Goal: Transaction & Acquisition: Book appointment/travel/reservation

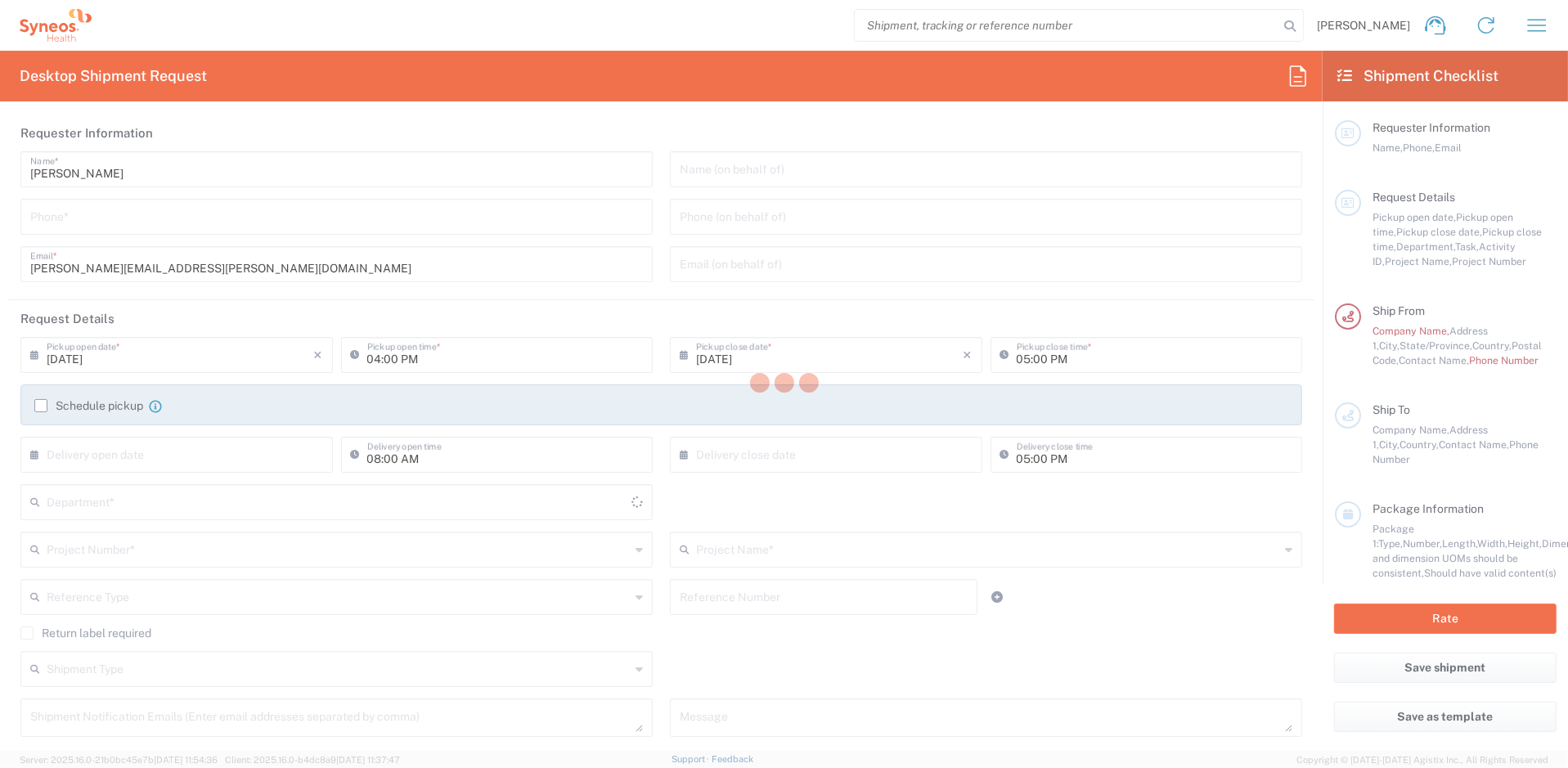
type input "[US_STATE]"
type input "[GEOGRAPHIC_DATA]"
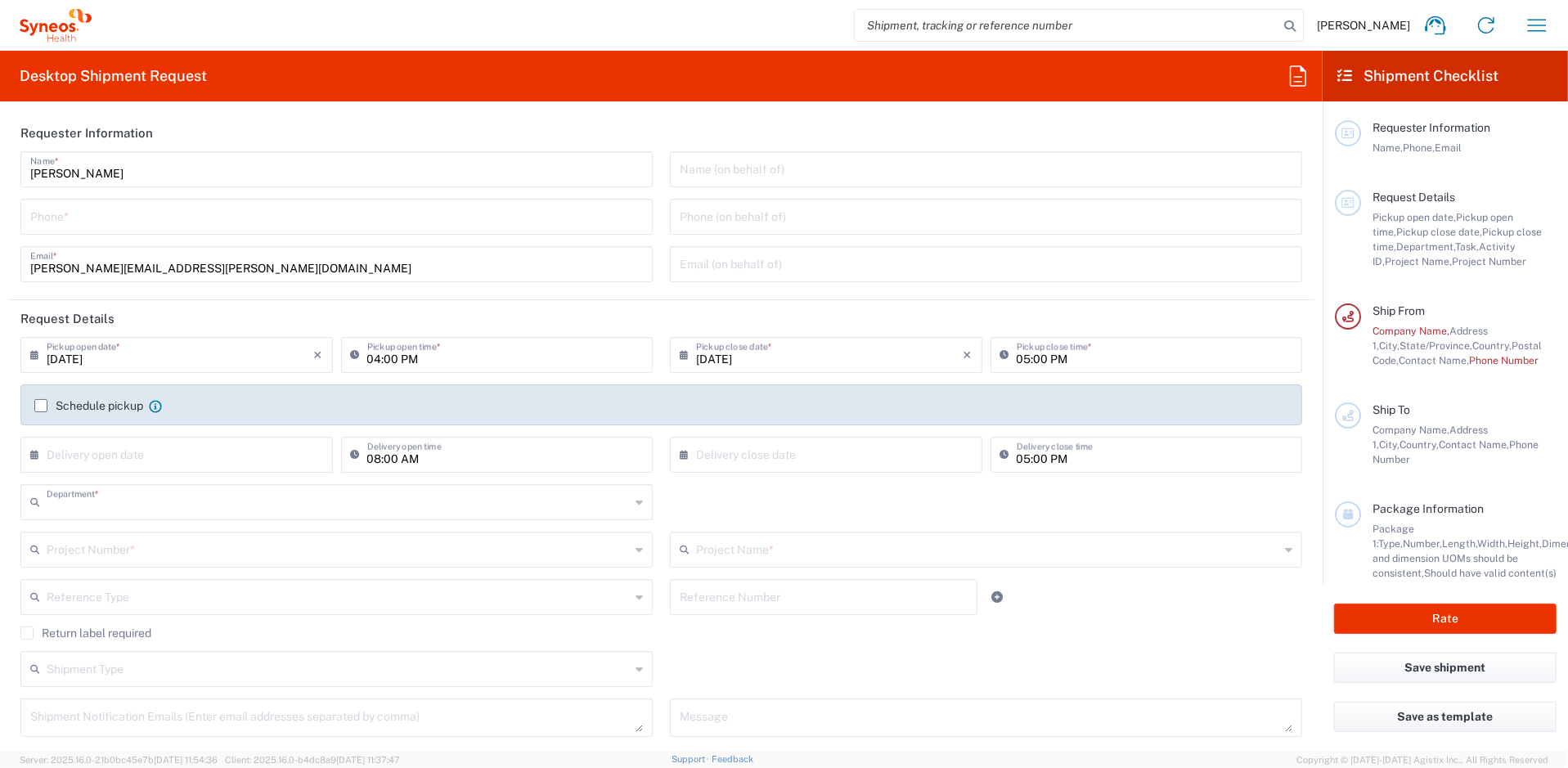
type input "8511"
type input "Syneos Health, LLC-[GEOGRAPHIC_DATA] [GEOGRAPHIC_DATA] [GEOGRAPHIC_DATA]"
click at [1287, 80] on icon at bounding box center [1298, 76] width 26 height 26
click at [1340, 71] on icon at bounding box center [1344, 76] width 15 height 15
click at [1530, 17] on icon "button" at bounding box center [1536, 25] width 26 height 26
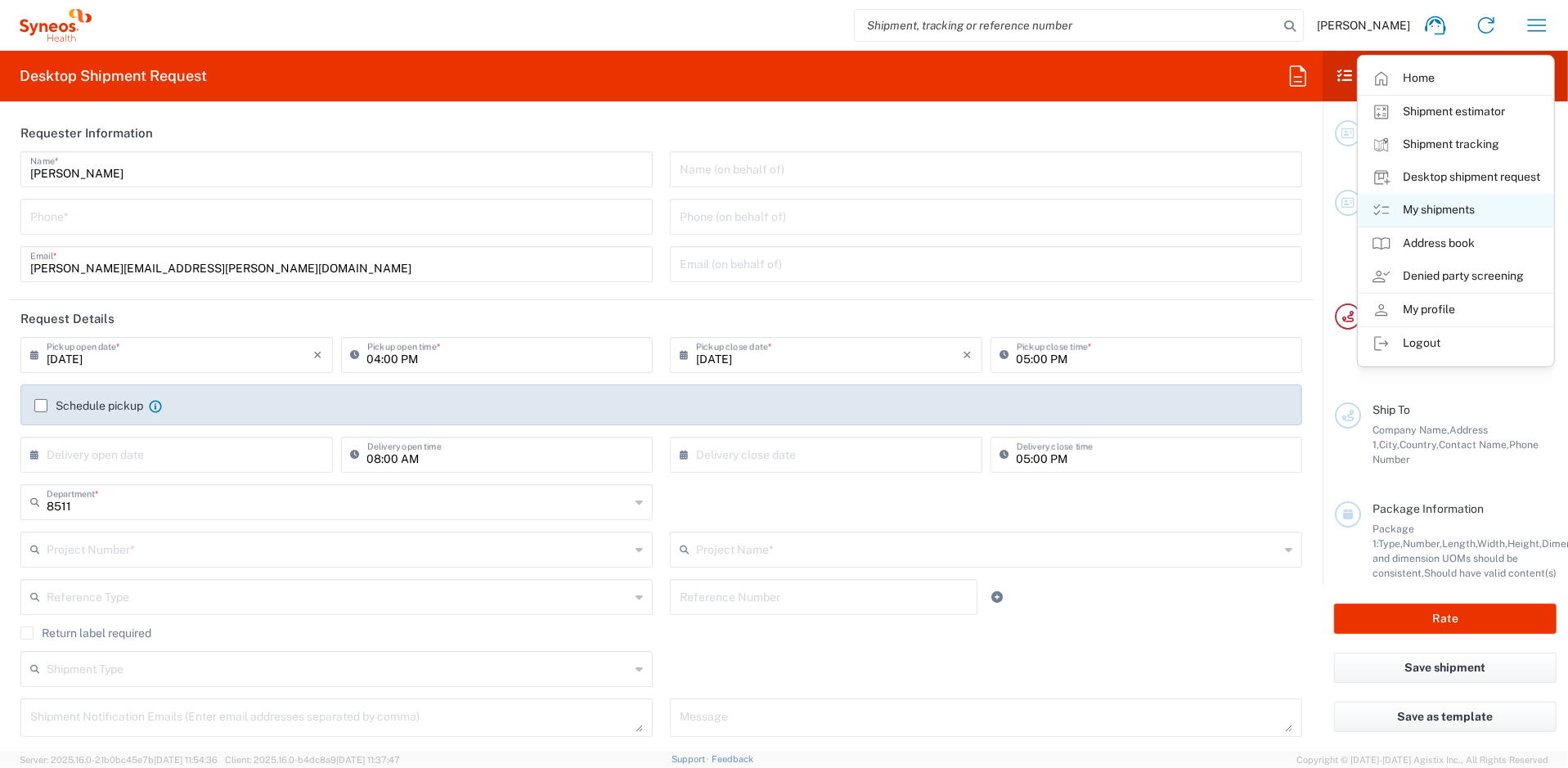
click at [1436, 216] on link "My shipments" at bounding box center [1455, 210] width 195 height 33
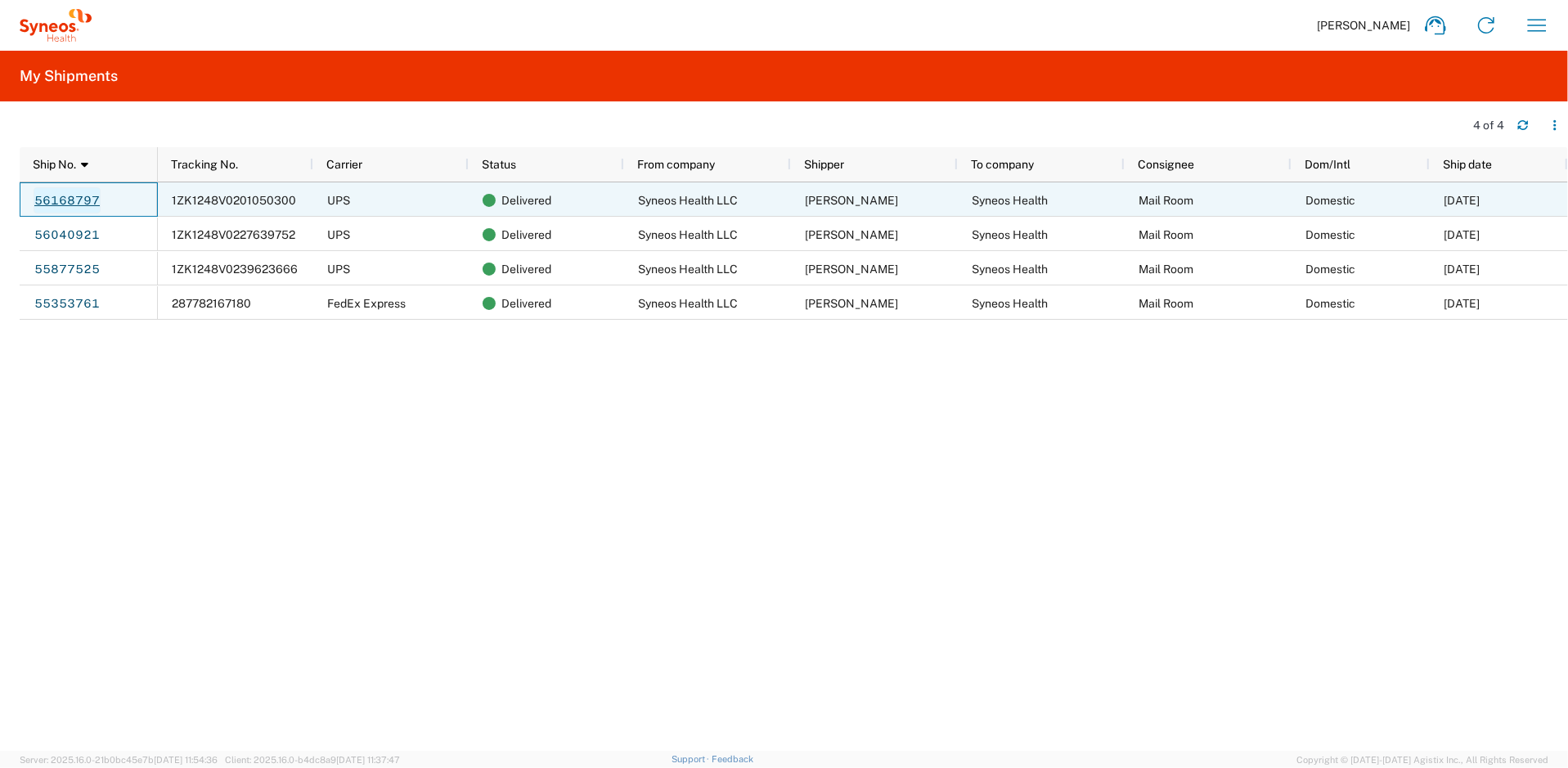
click at [76, 197] on link "56168797" at bounding box center [67, 200] width 67 height 26
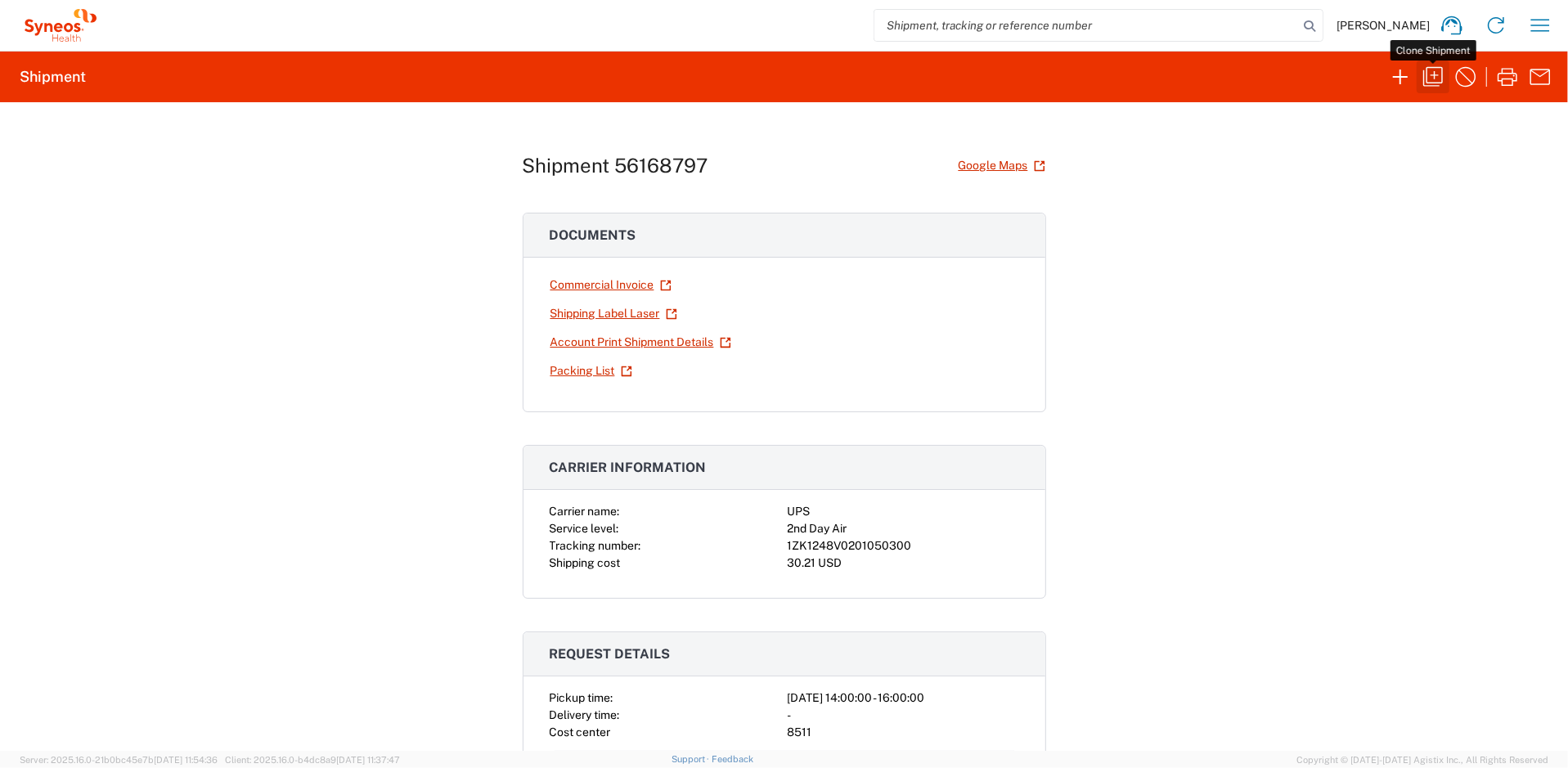
click at [1424, 73] on icon "button" at bounding box center [1432, 76] width 20 height 20
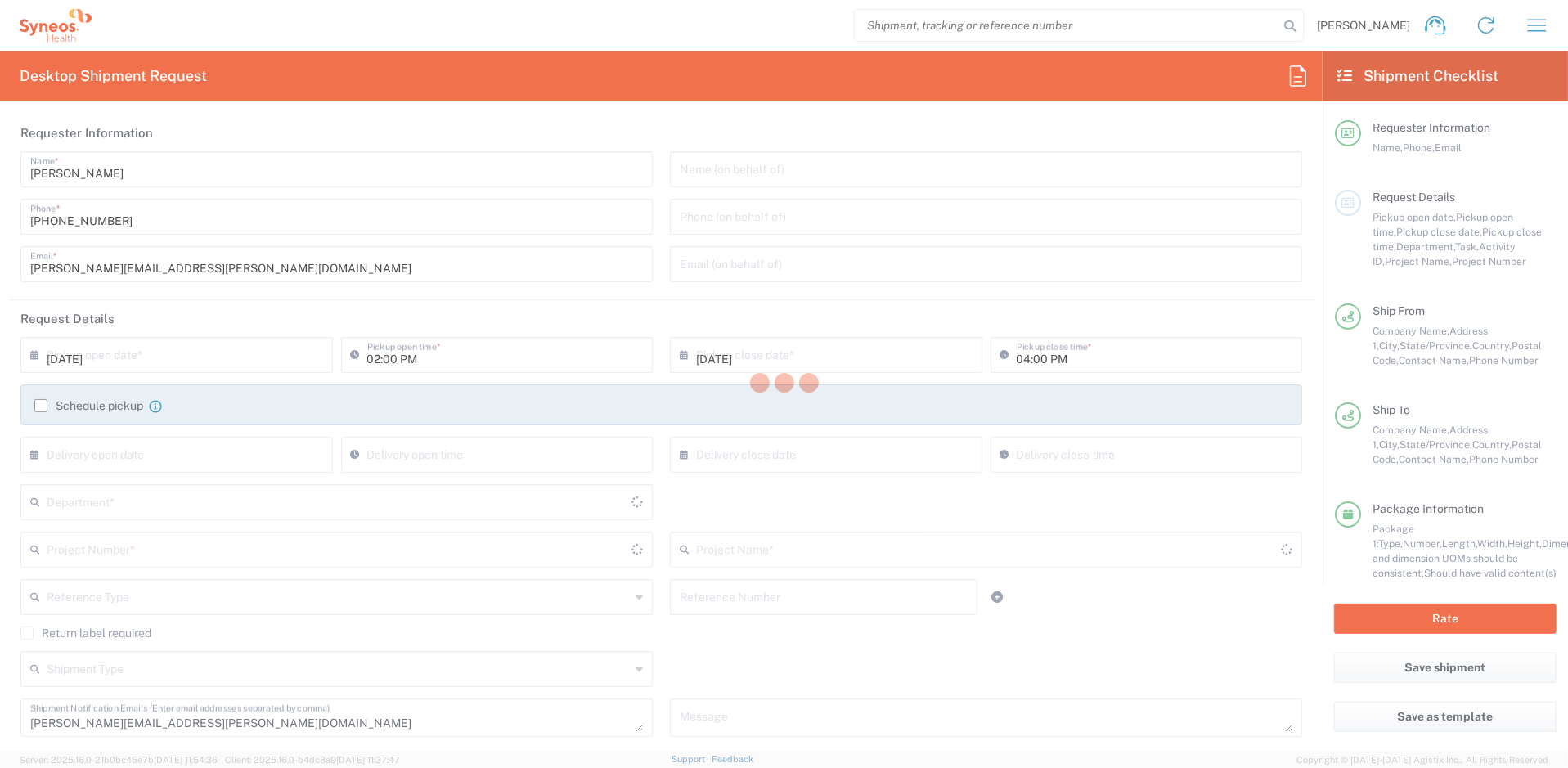
type input "8511"
type input "8511 DEPARTMENTAL EXPENSE"
type input "[US_STATE]"
type input "Envelope"
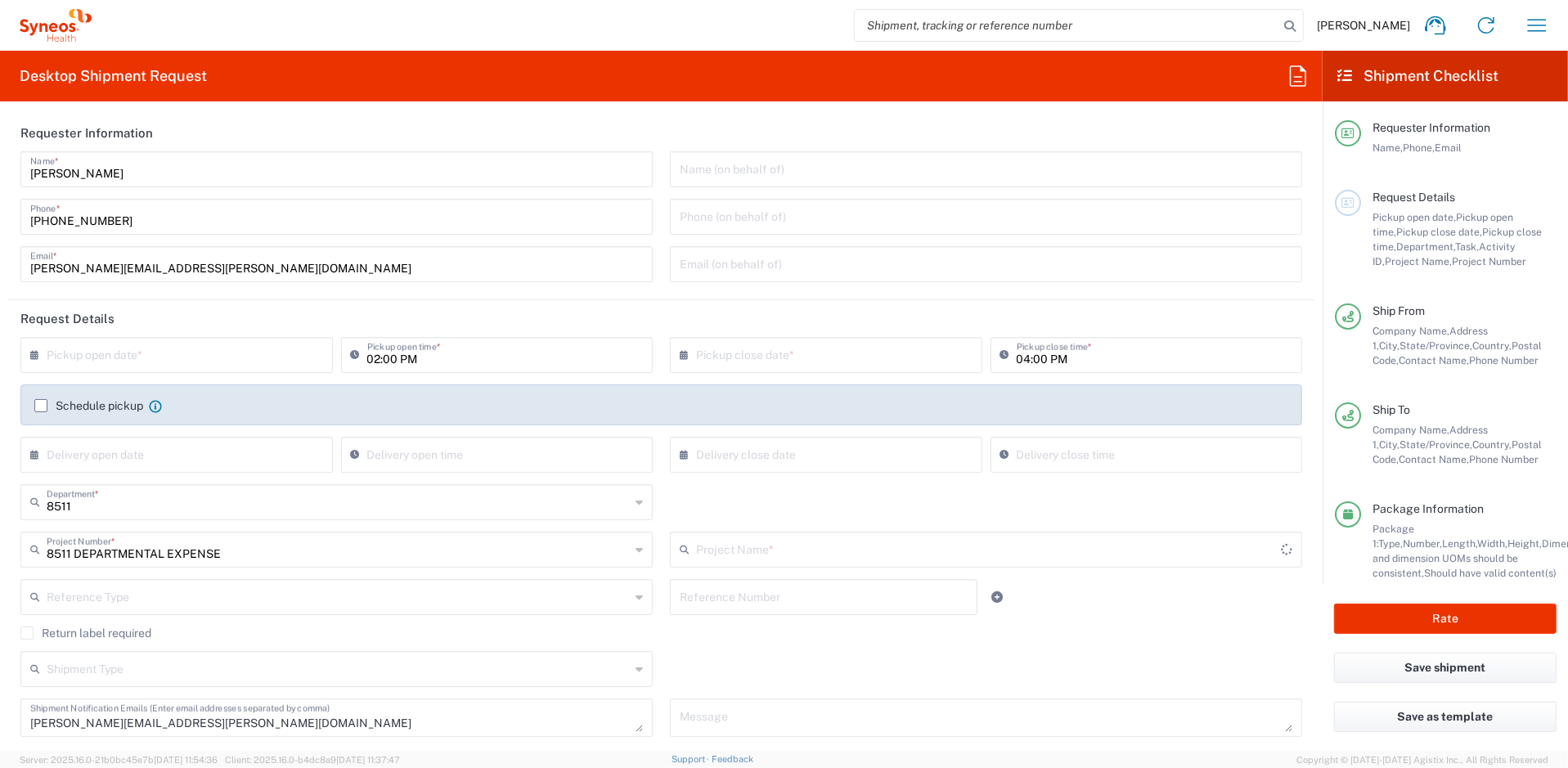
type input "8511 DEPARTMENTAL EXPENSE"
click at [219, 345] on input "text" at bounding box center [180, 353] width 268 height 29
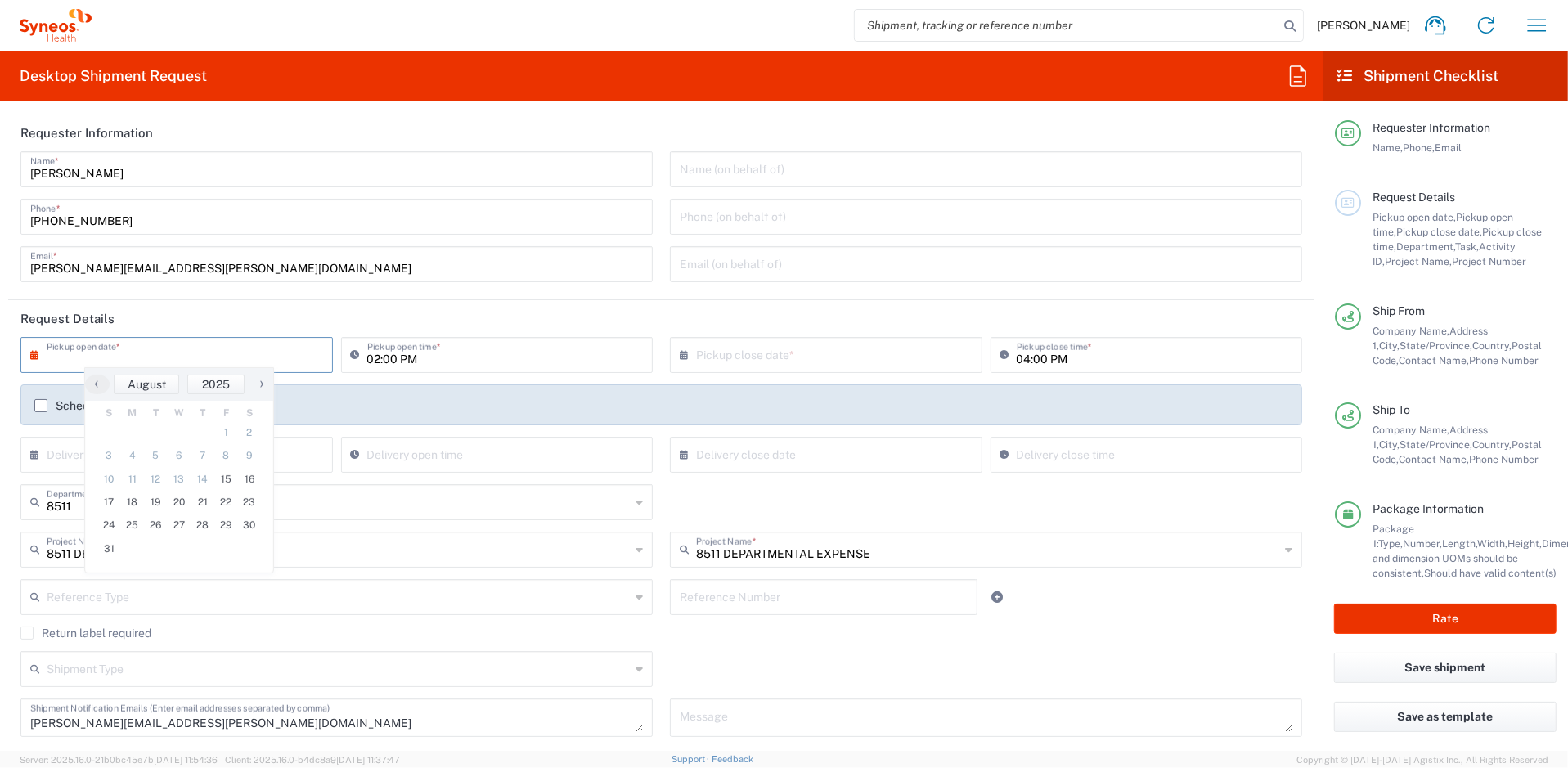
click at [192, 346] on input "text" at bounding box center [180, 353] width 268 height 29
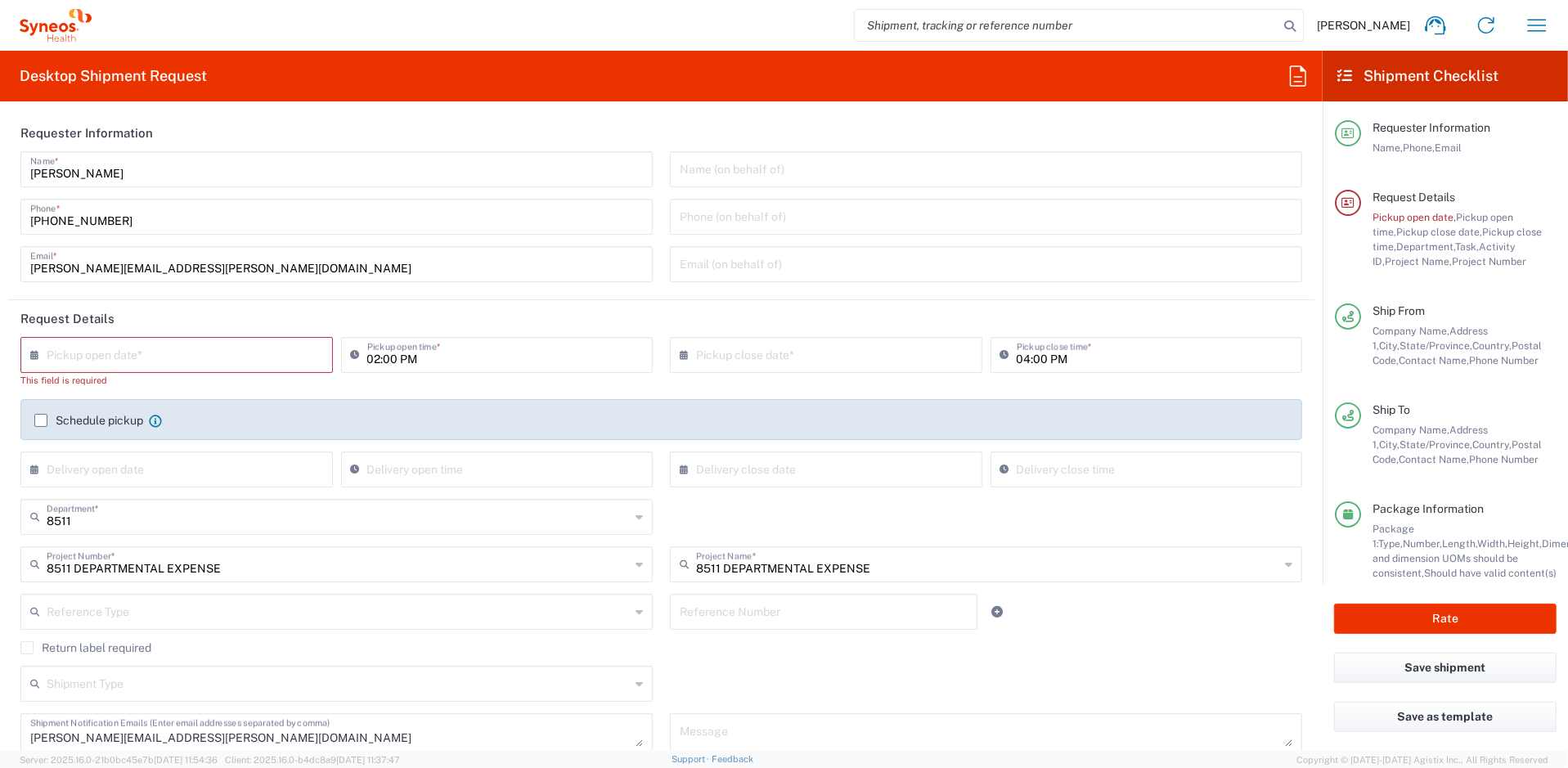
click at [199, 356] on input "text" at bounding box center [180, 353] width 268 height 29
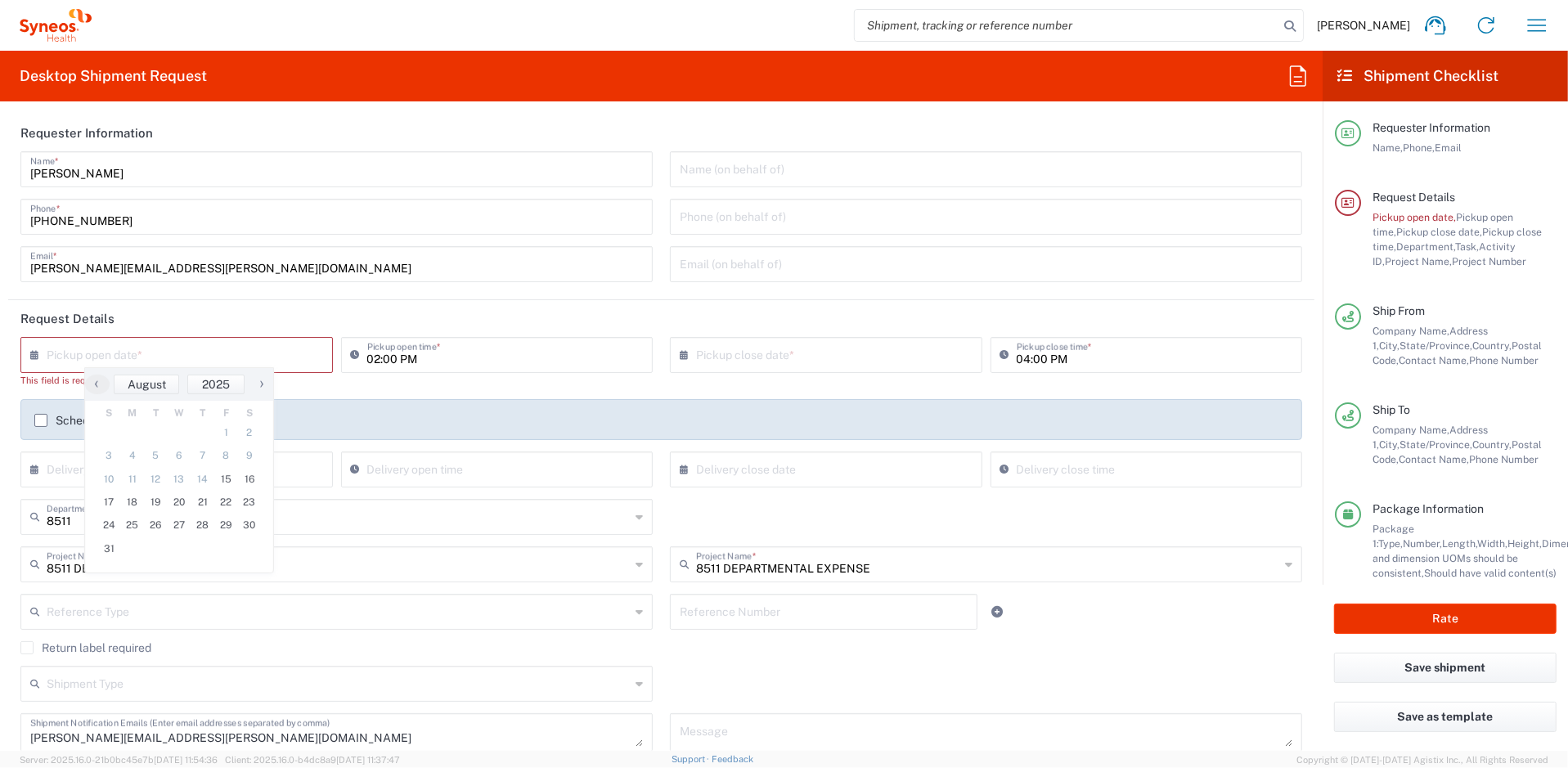
click at [250, 349] on input "text" at bounding box center [180, 353] width 268 height 29
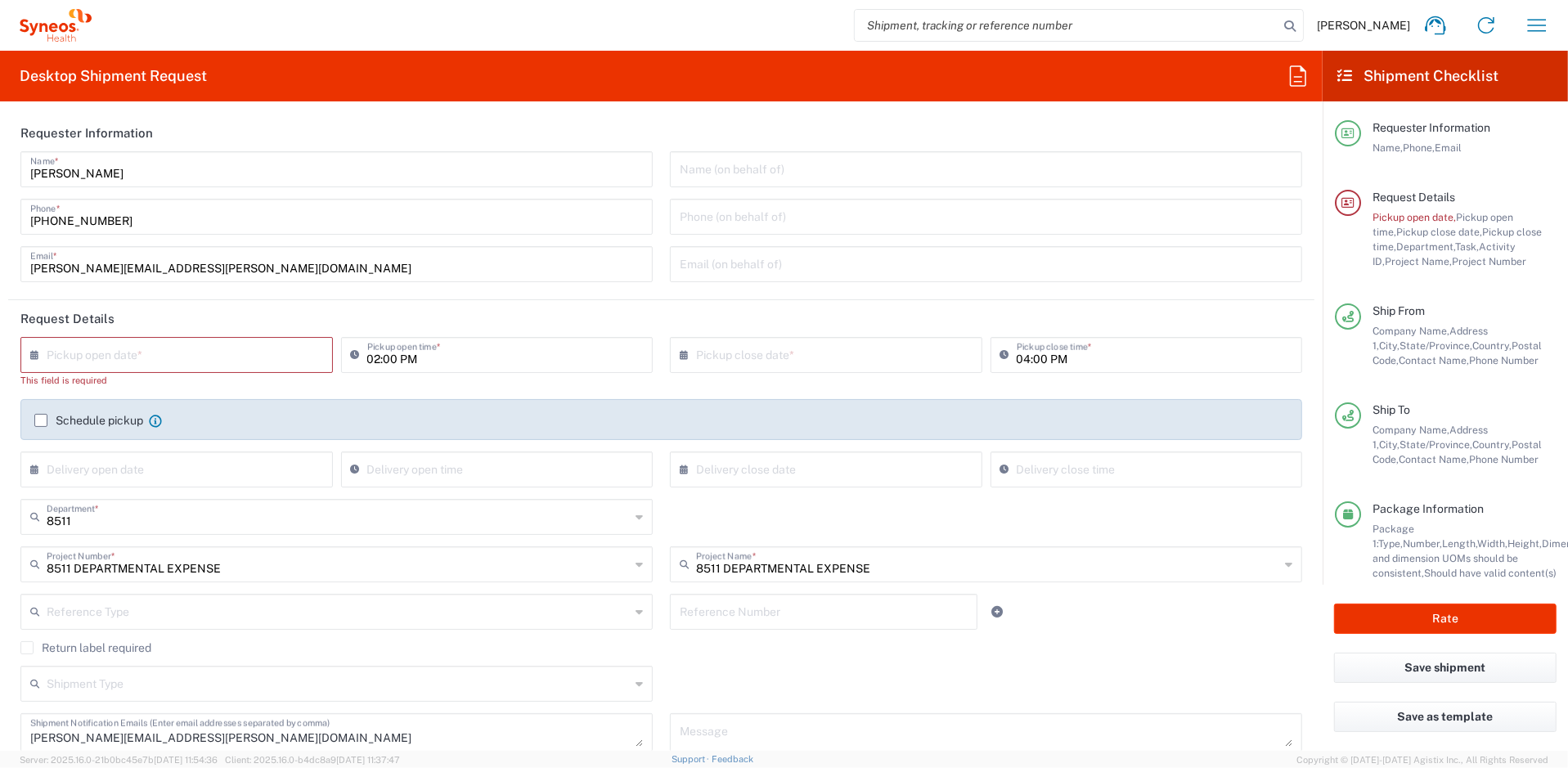
click at [219, 362] on input "text" at bounding box center [180, 353] width 268 height 29
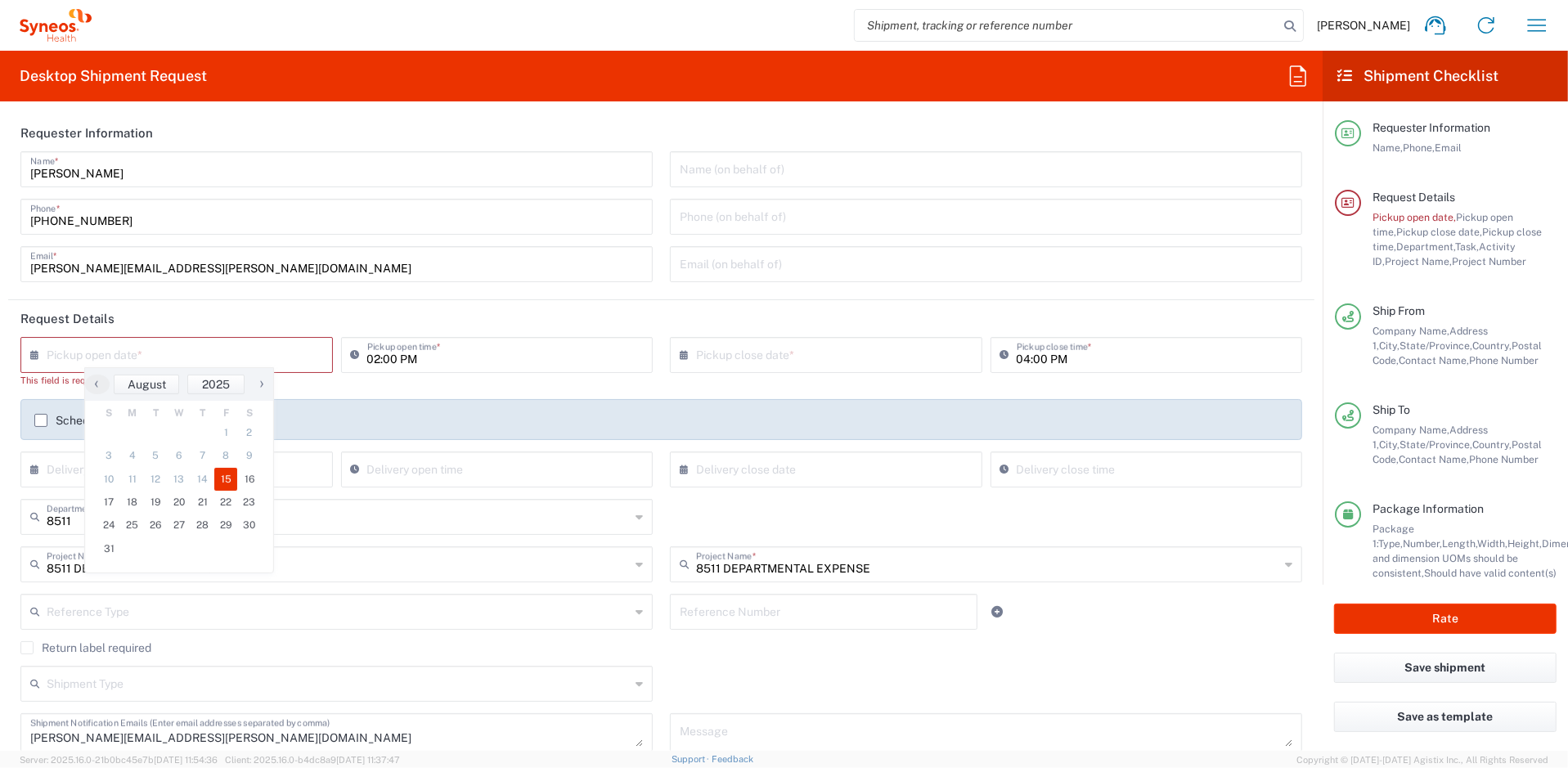
click at [230, 482] on span "15" at bounding box center [226, 479] width 23 height 23
type input "[DATE]"
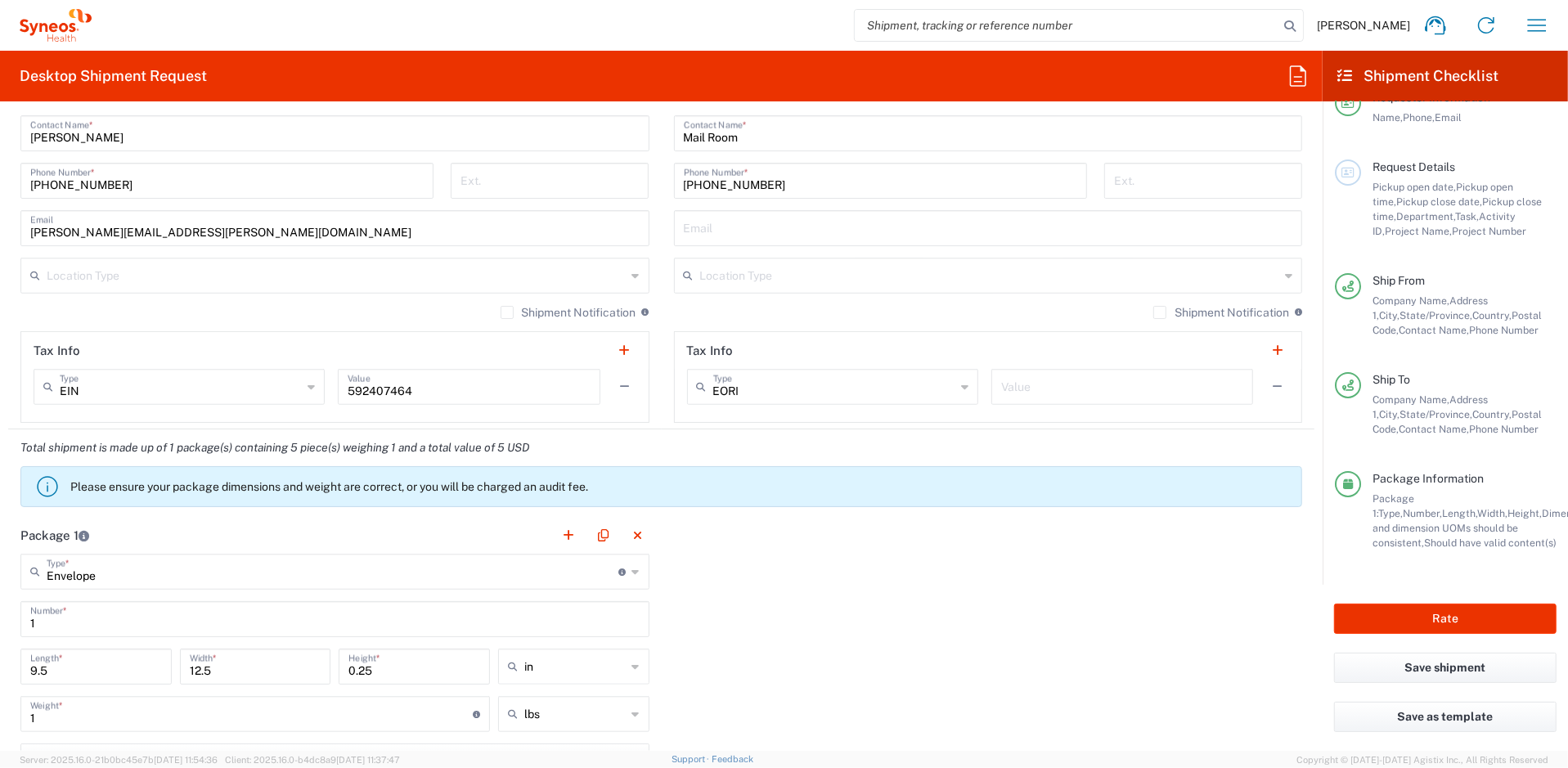
scroll to position [1169, 0]
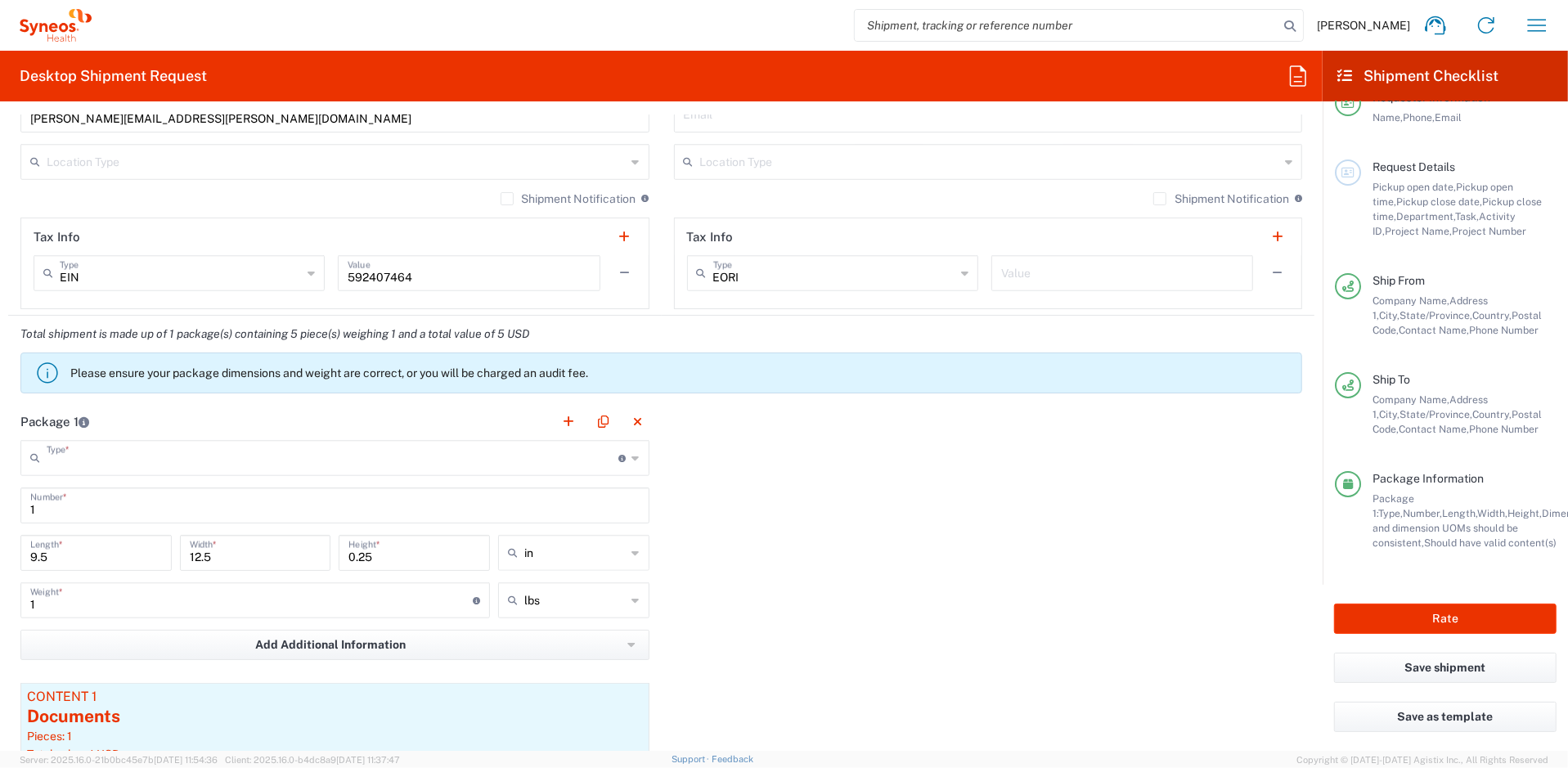
click at [288, 449] on input "text" at bounding box center [333, 457] width 572 height 29
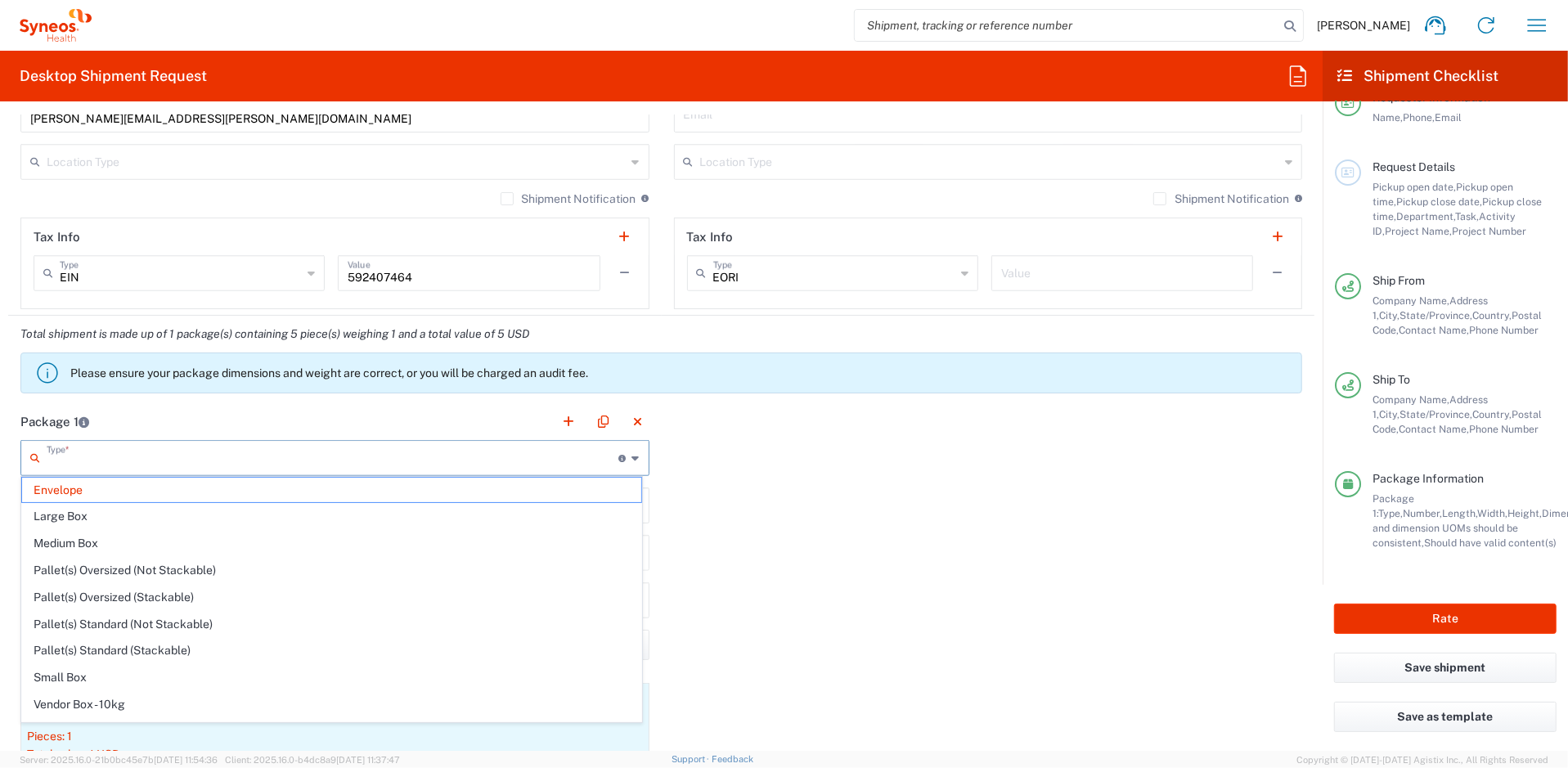
click at [282, 434] on header "Package 1" at bounding box center [335, 420] width 653 height 36
type input "Envelope"
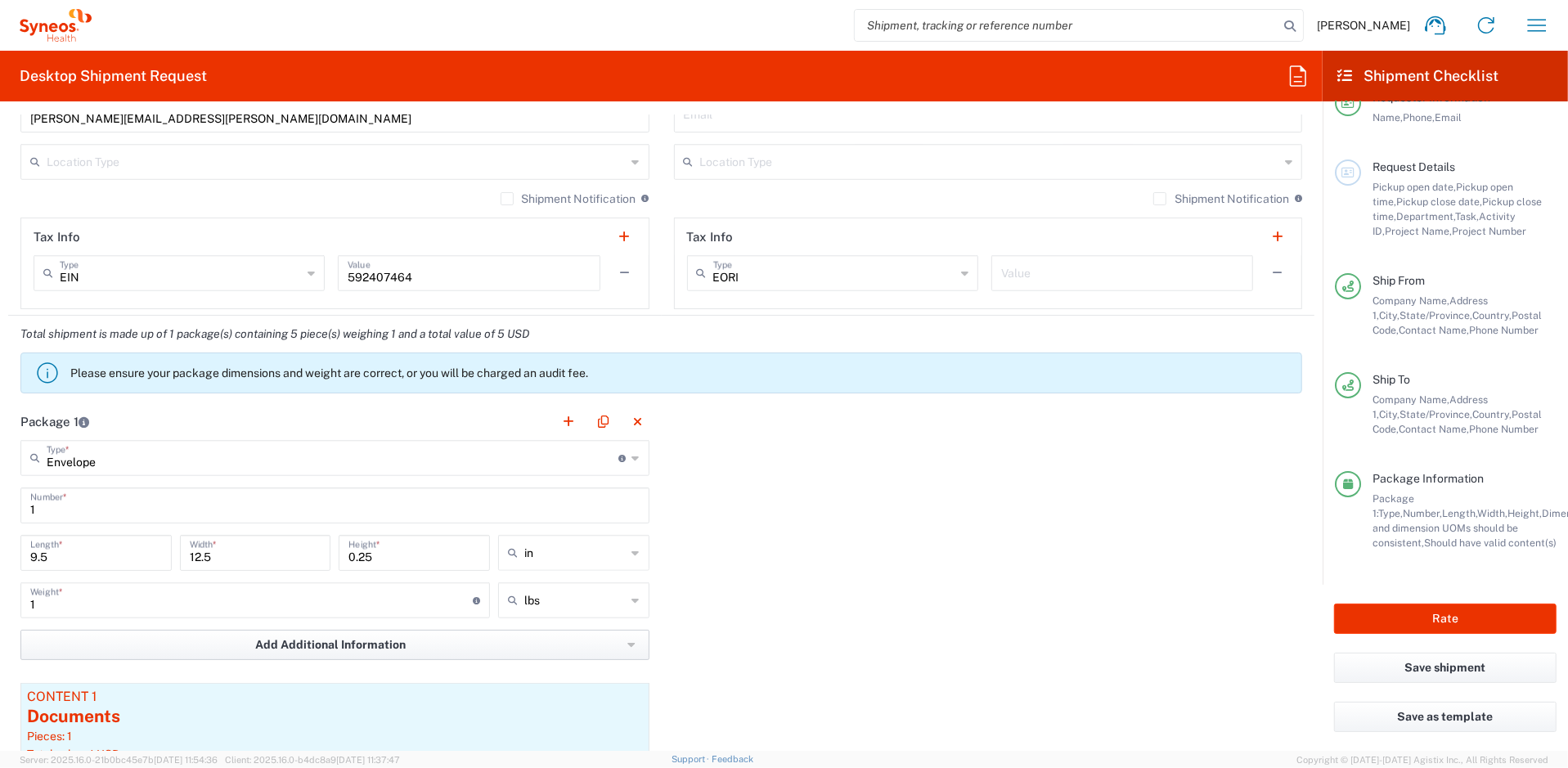
click at [321, 643] on span "Add Additional Information" at bounding box center [330, 644] width 150 height 16
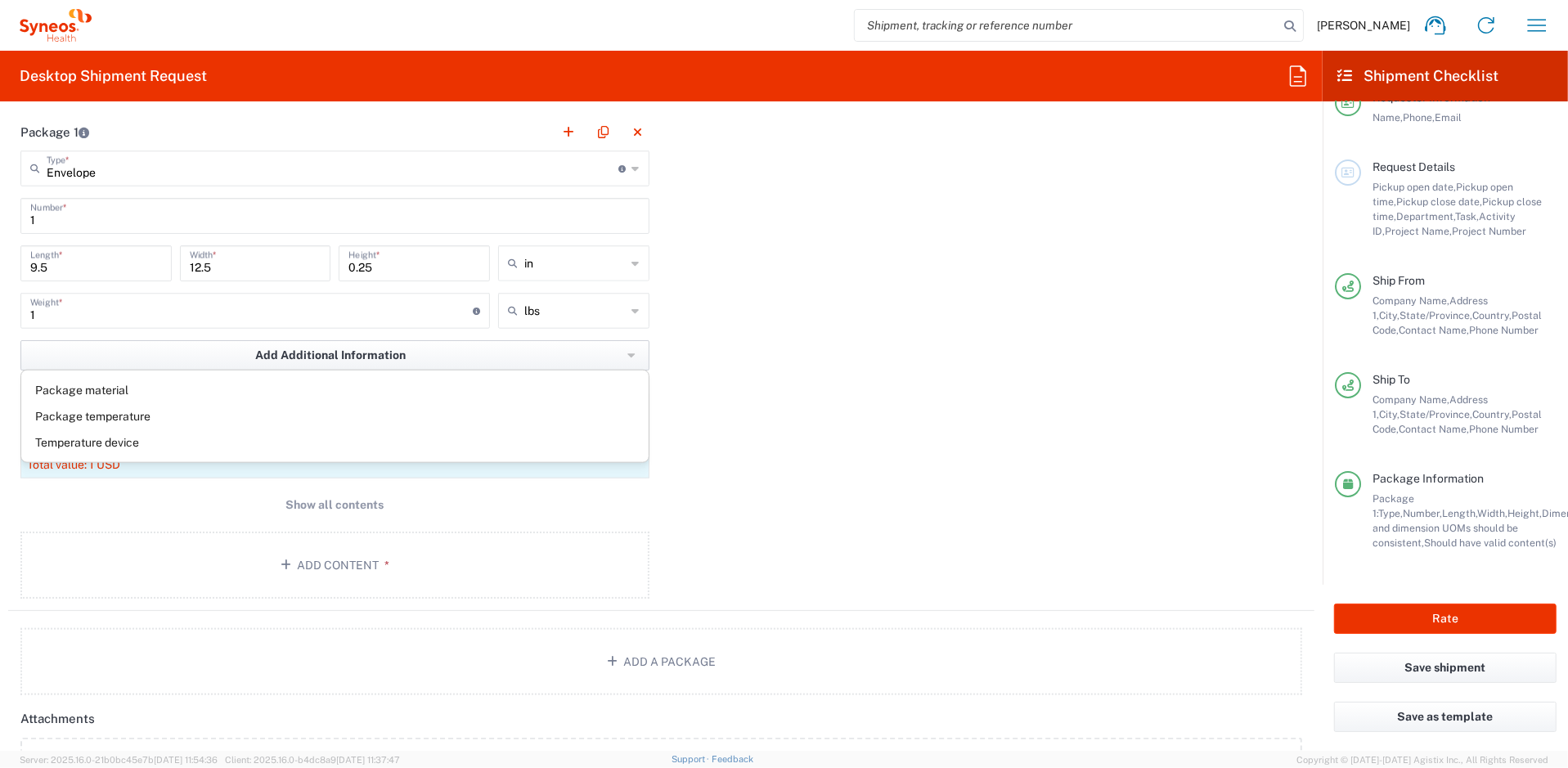
scroll to position [1467, 0]
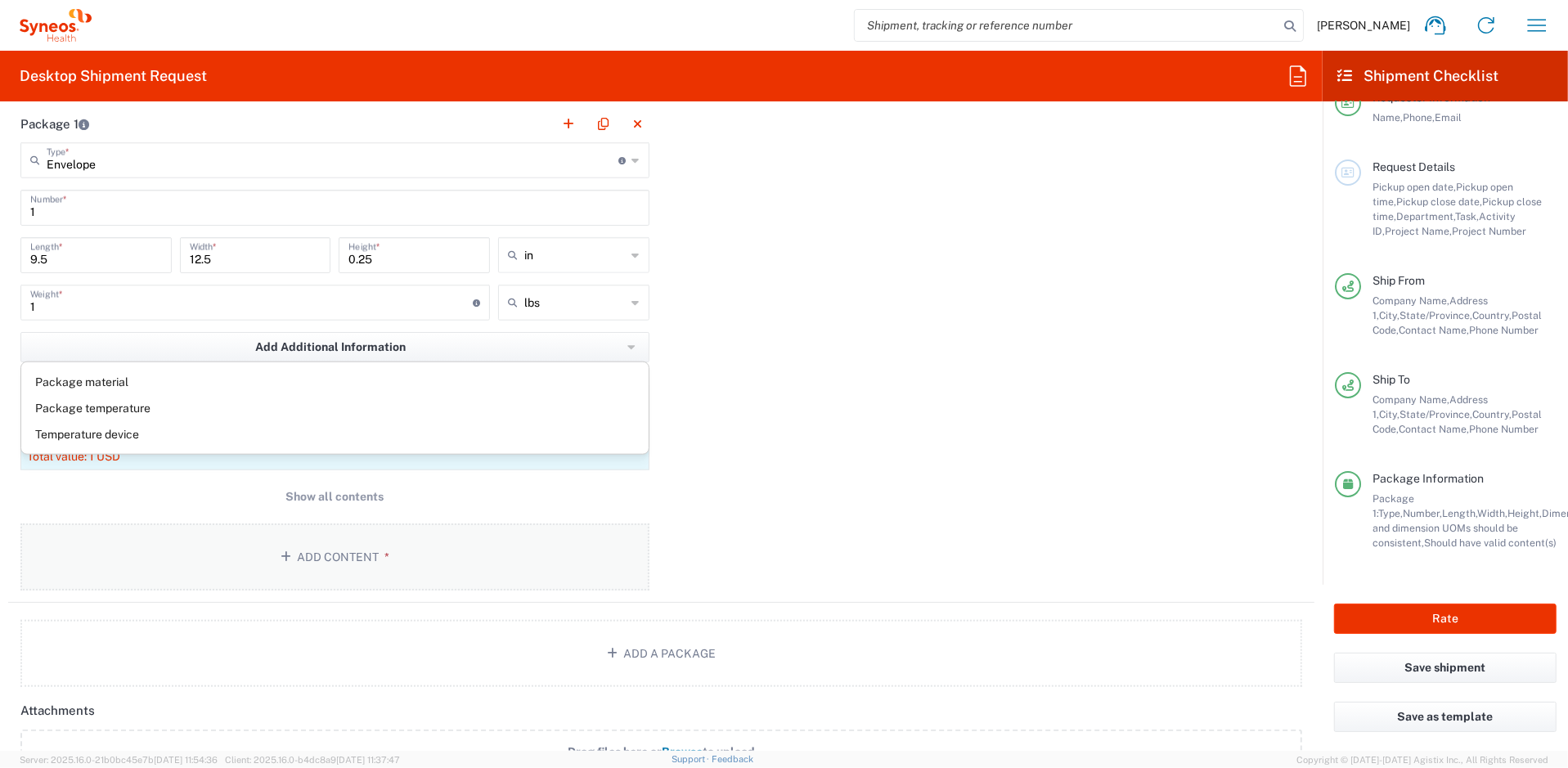
click at [343, 541] on button "Add Content *" at bounding box center [335, 556] width 629 height 67
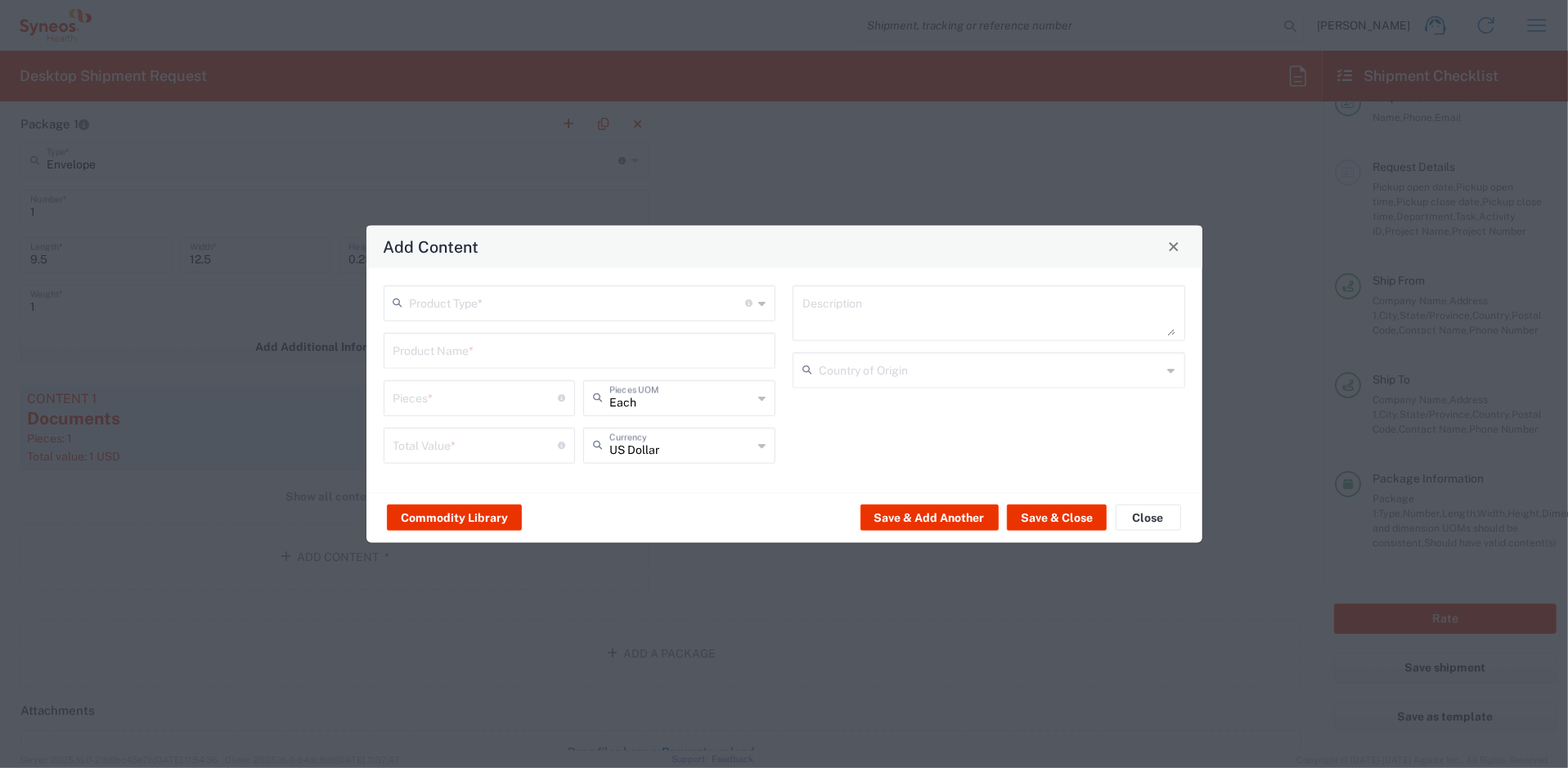
click at [616, 296] on input "text" at bounding box center [577, 301] width 337 height 29
click at [454, 338] on span "Documents" at bounding box center [579, 338] width 390 height 25
type input "Documents"
type input "1"
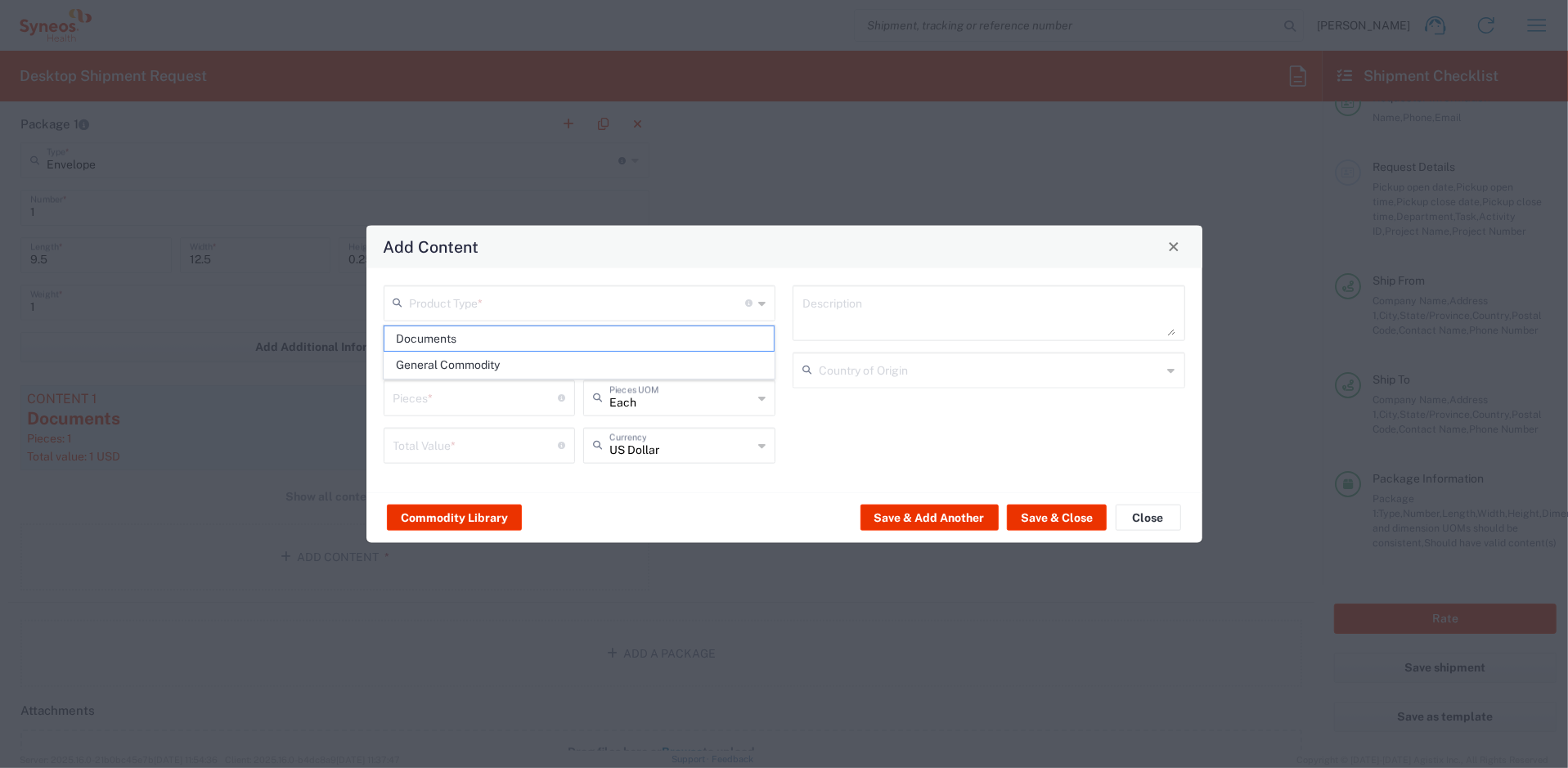
type input "1"
type textarea "Documents"
click at [1060, 514] on button "Save & Close" at bounding box center [1056, 517] width 100 height 26
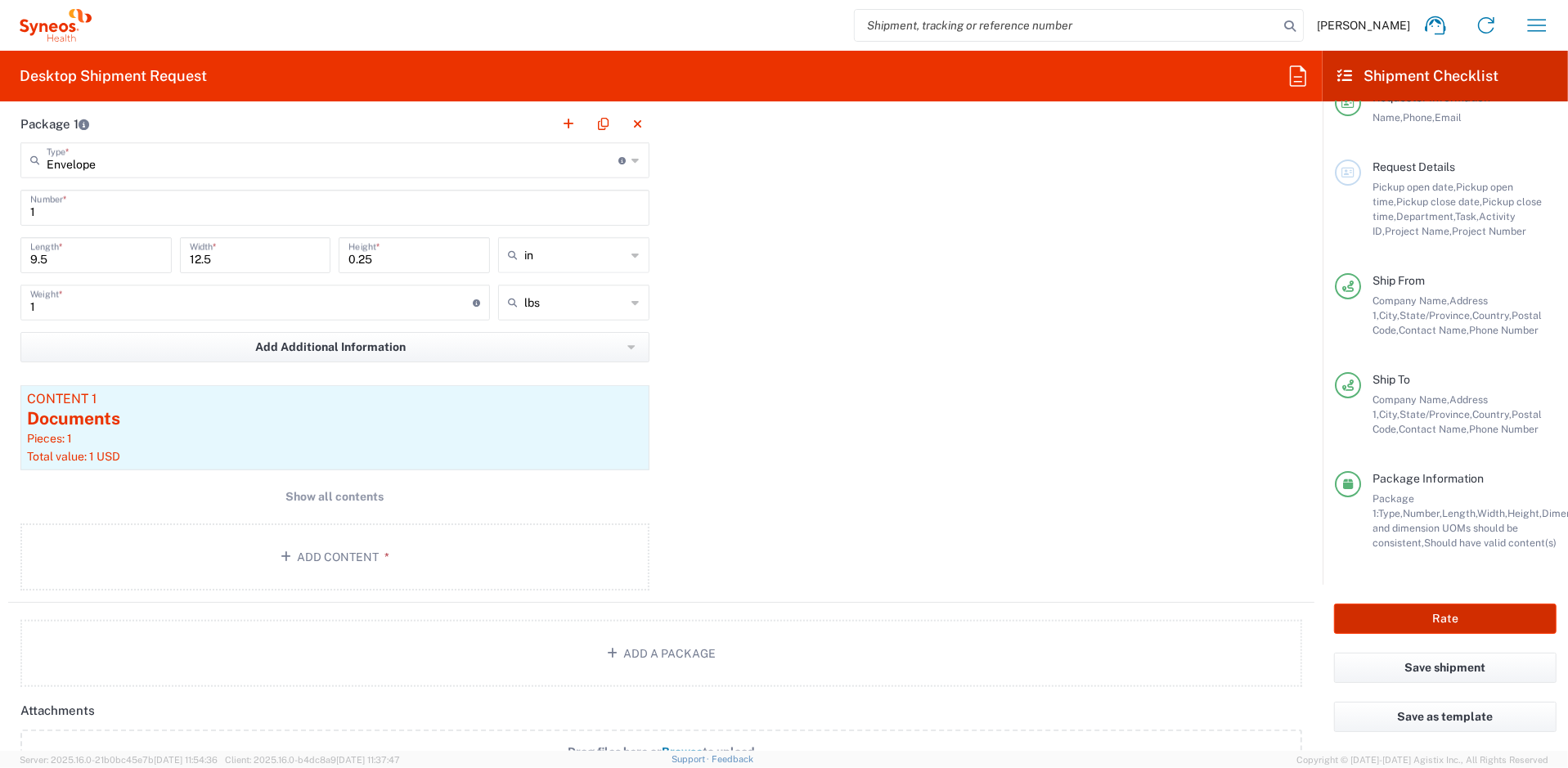
click at [1447, 626] on button "Rate" at bounding box center [1445, 618] width 223 height 30
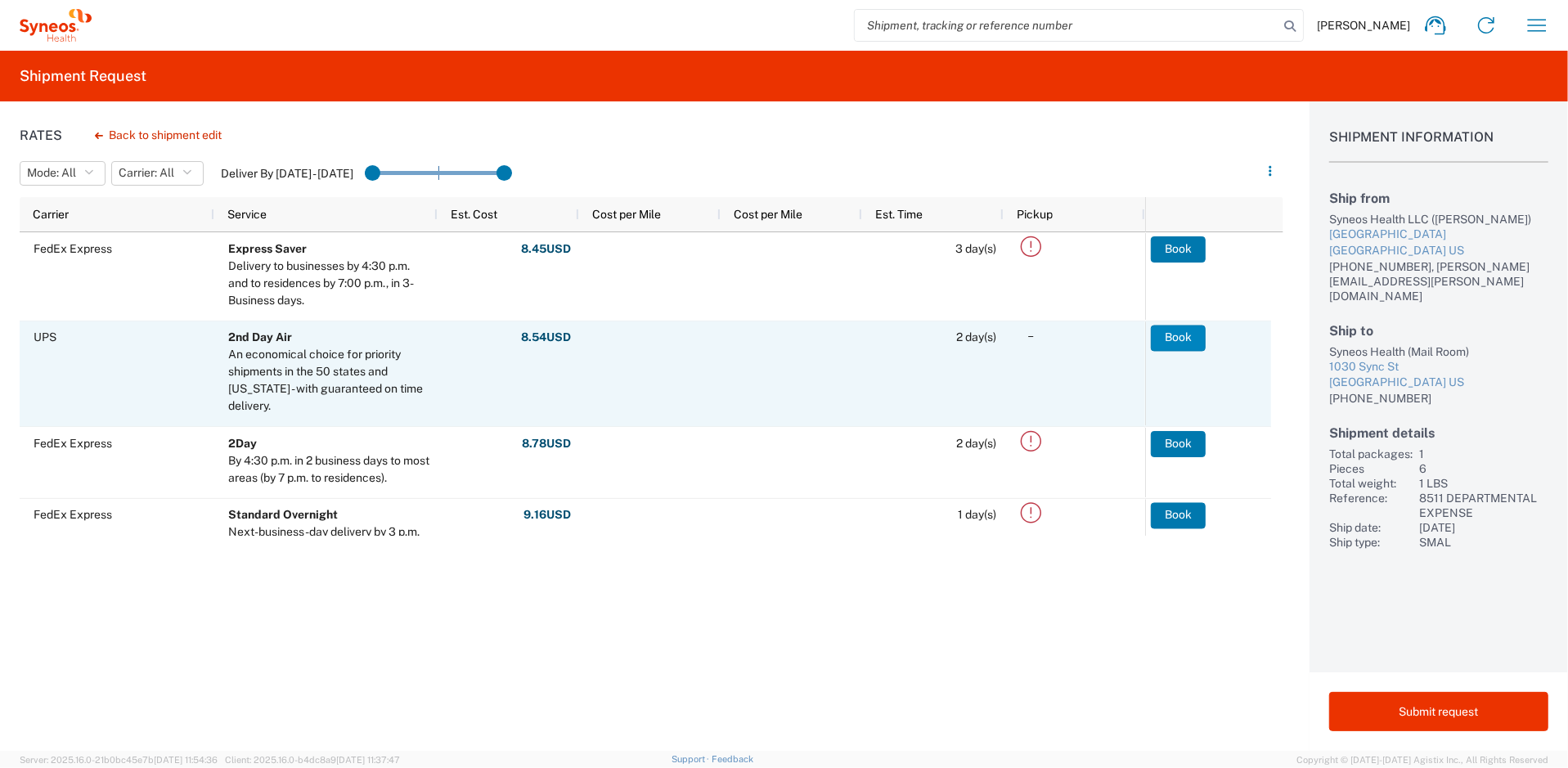
click at [1176, 329] on button "Book" at bounding box center [1177, 337] width 55 height 26
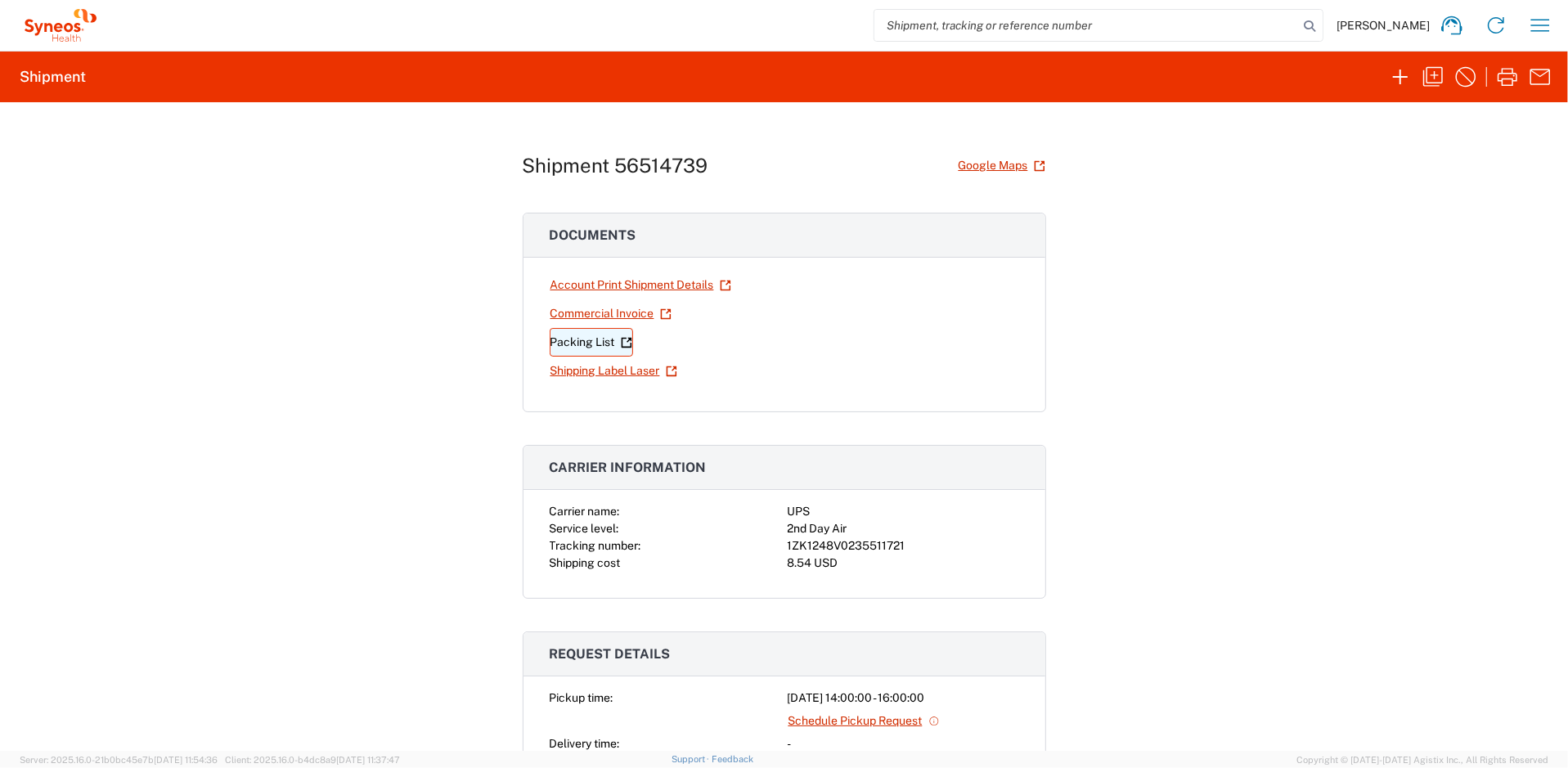
click at [589, 331] on link "Packing List" at bounding box center [591, 342] width 83 height 29
click at [598, 286] on link "Account Print Shipment Details" at bounding box center [641, 284] width 183 height 29
click at [591, 368] on link "Shipping Label Laser" at bounding box center [614, 370] width 129 height 29
